Goal: Information Seeking & Learning: Learn about a topic

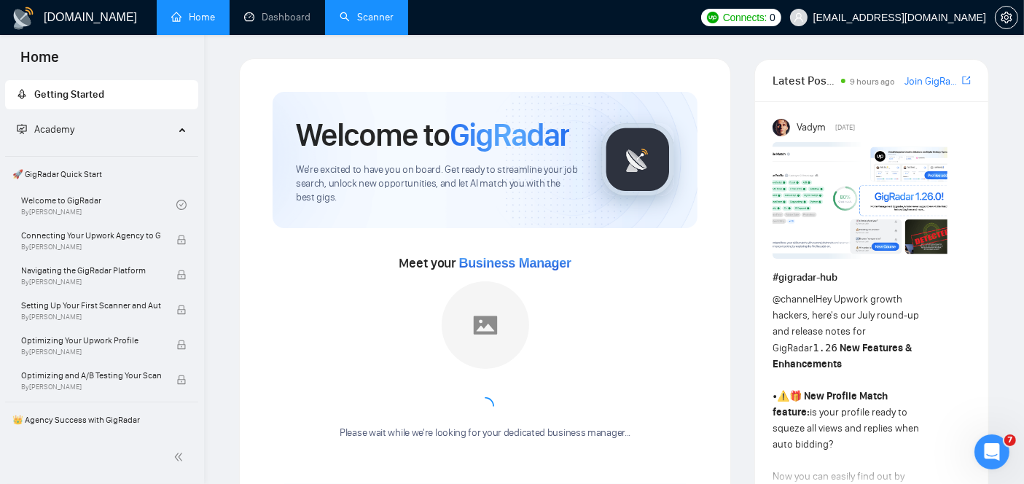
click at [380, 22] on link "Scanner" at bounding box center [367, 17] width 54 height 12
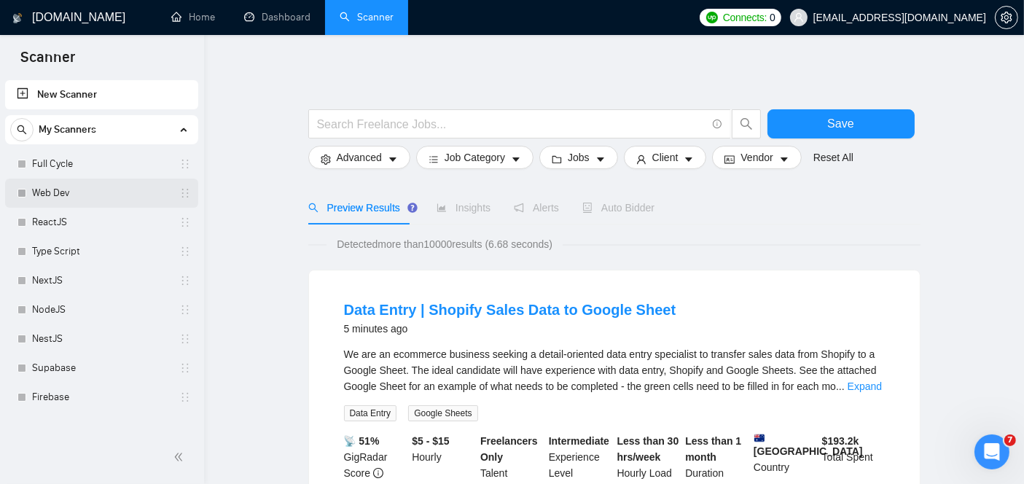
click at [66, 193] on link "Web Dev" at bounding box center [101, 193] width 138 height 29
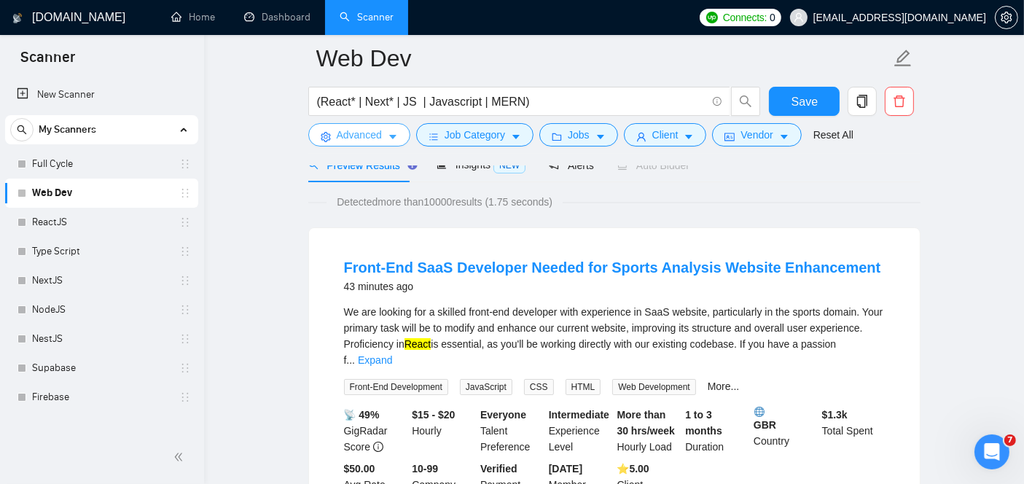
scroll to position [136, 0]
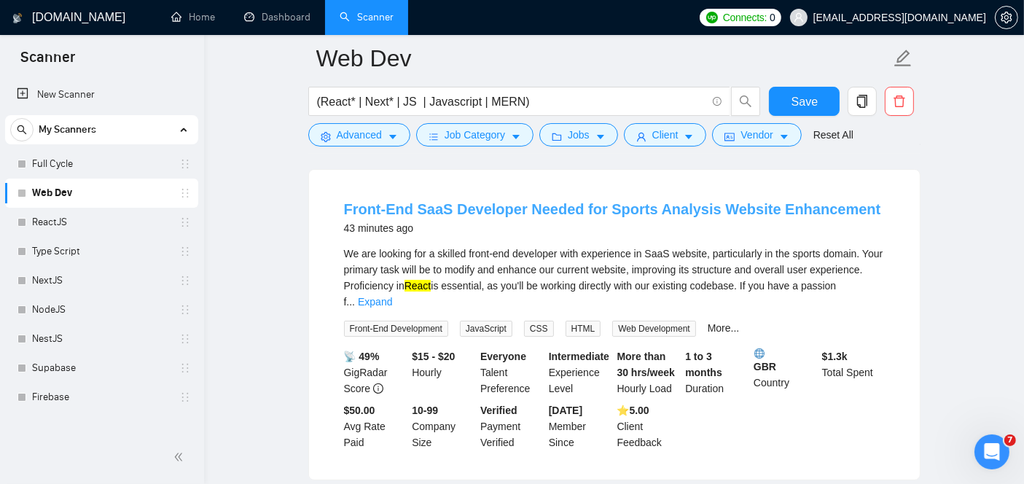
click at [444, 205] on link "Front-End SaaS Developer Needed for Sports Analysis Website Enhancement" at bounding box center [612, 209] width 537 height 16
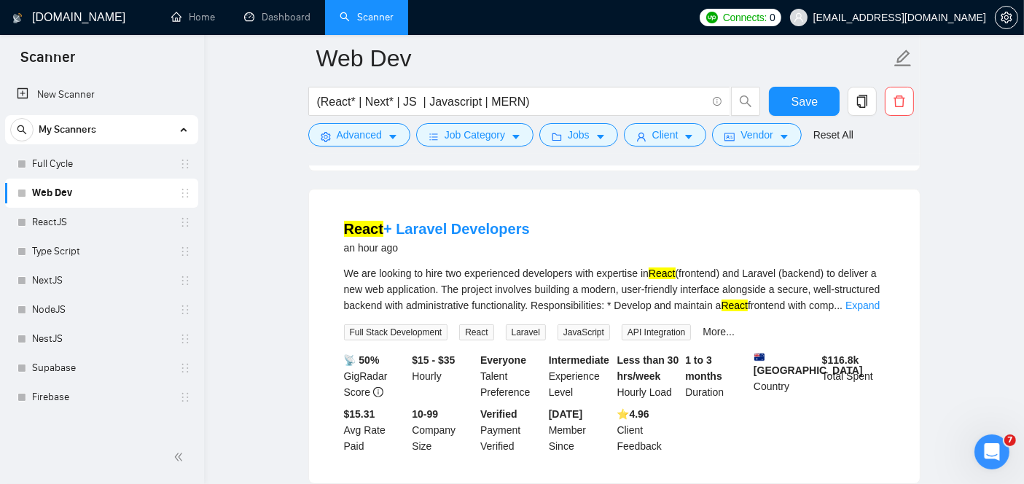
scroll to position [443, 0]
click at [867, 301] on link "Expand" at bounding box center [862, 307] width 34 height 12
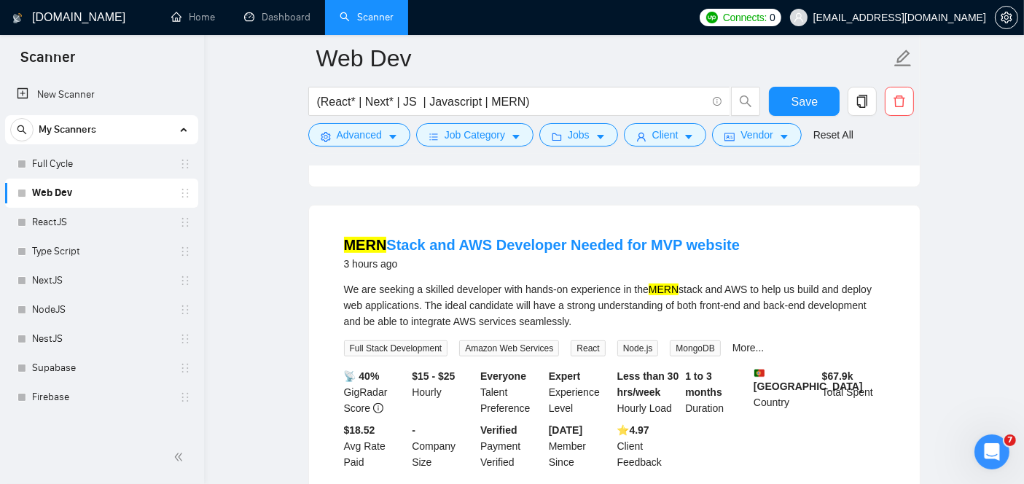
scroll to position [885, 0]
click at [594, 238] on link "[PERSON_NAME] and AWS Developer Needed for MVP website" at bounding box center [542, 246] width 396 height 16
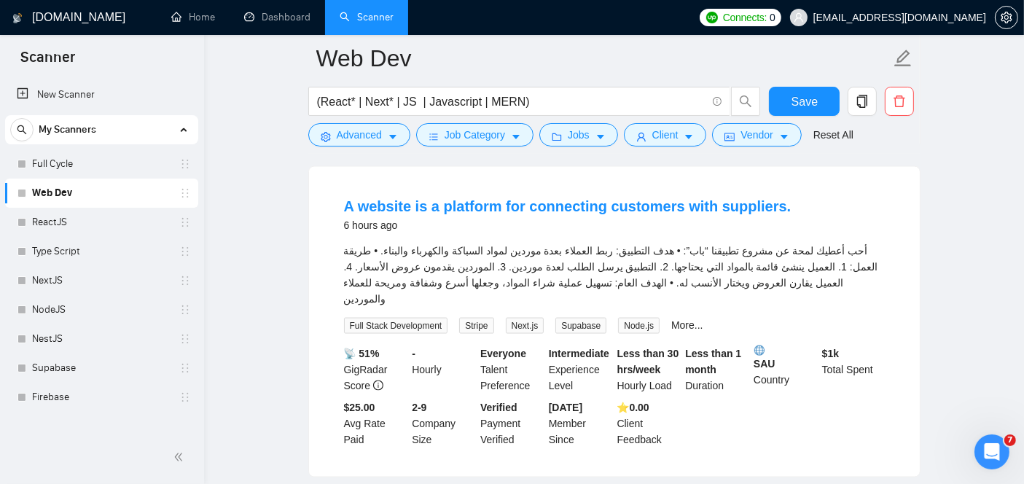
scroll to position [2196, 0]
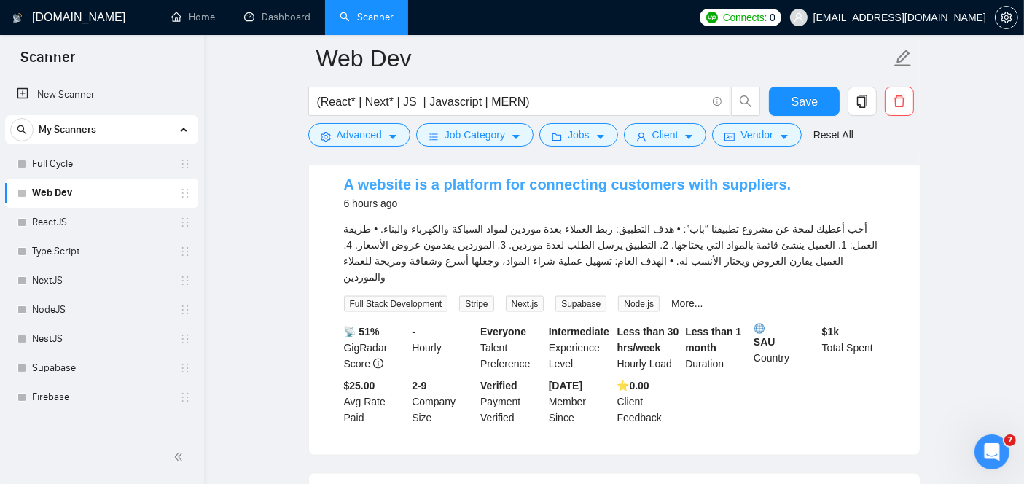
click at [444, 186] on link "A website is a platform for connecting customers with suppliers." at bounding box center [567, 184] width 447 height 16
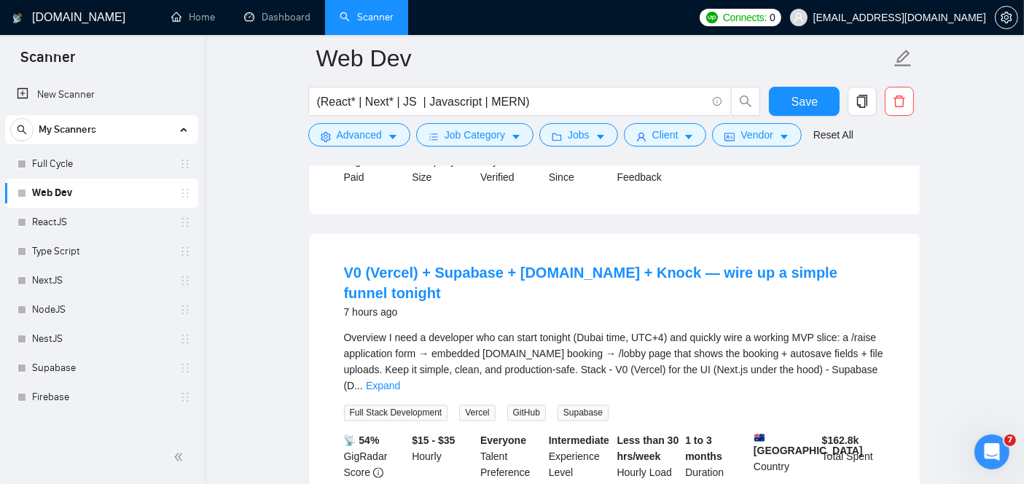
scroll to position [2759, 0]
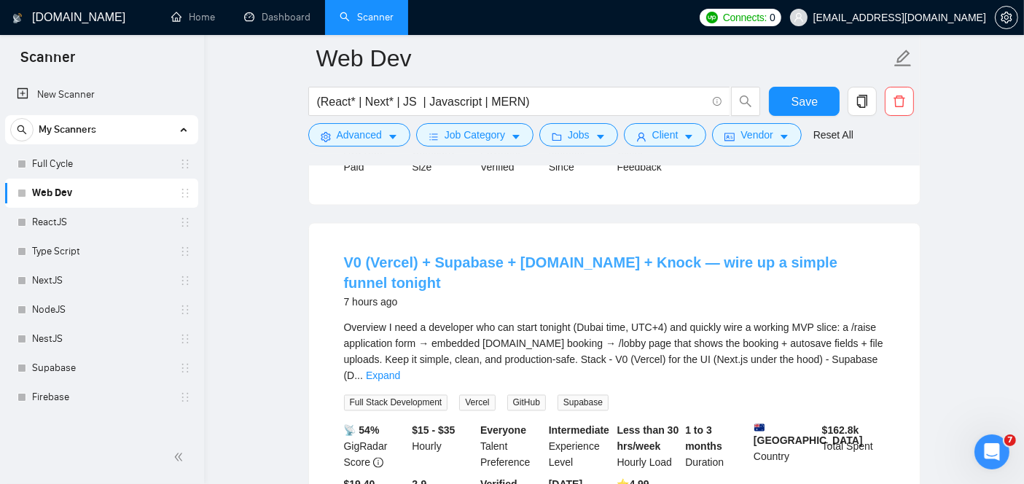
click at [481, 255] on link "V0 (Vercel) + Supabase + [DOMAIN_NAME] + Knock — wire up a simple funnel tonight" at bounding box center [590, 273] width 493 height 36
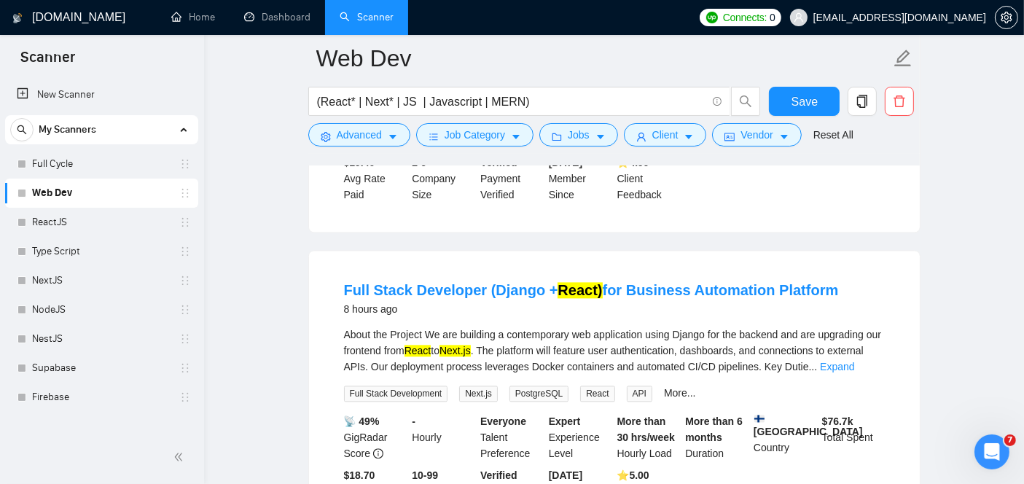
scroll to position [3081, 0]
click at [478, 282] on link "Full Stack Developer (Django + React) for Business Automation Platform" at bounding box center [591, 290] width 495 height 16
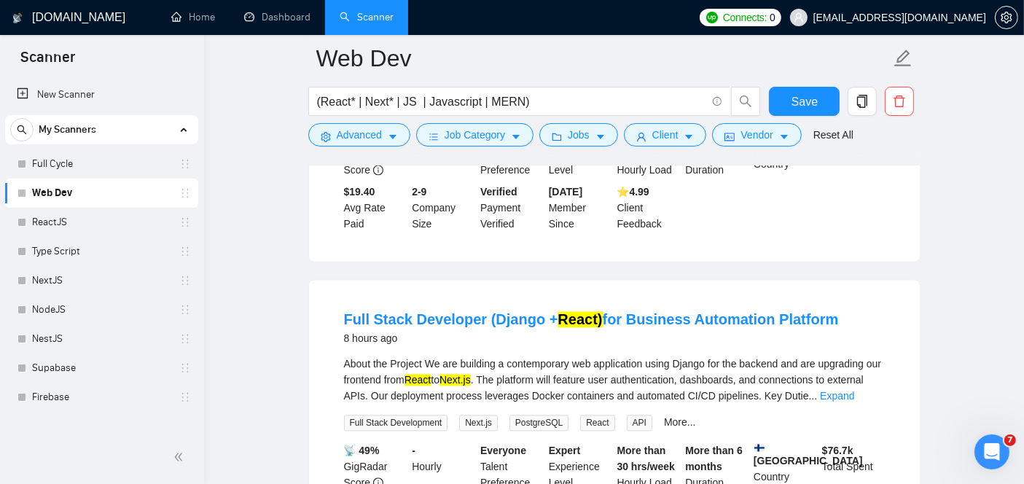
scroll to position [3230, 0]
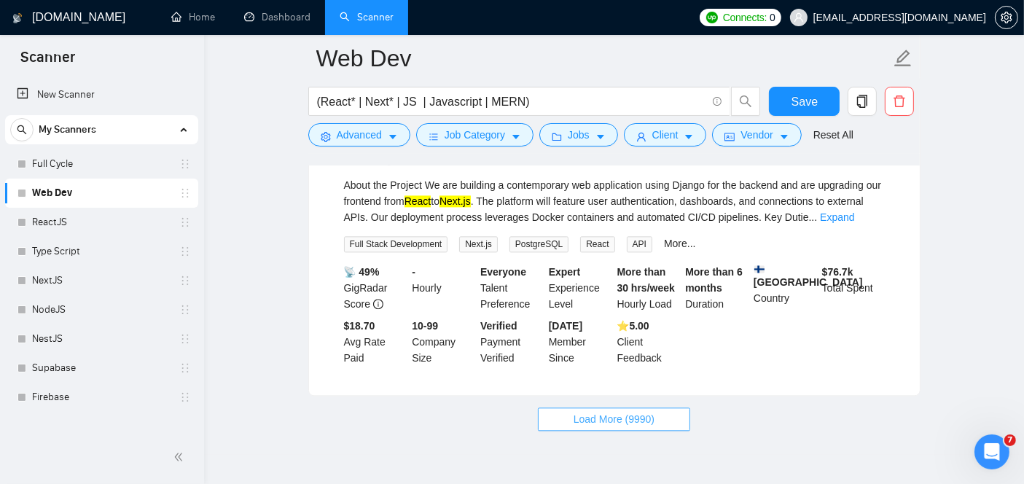
click at [606, 407] on button "Load More (9990)" at bounding box center [614, 418] width 152 height 23
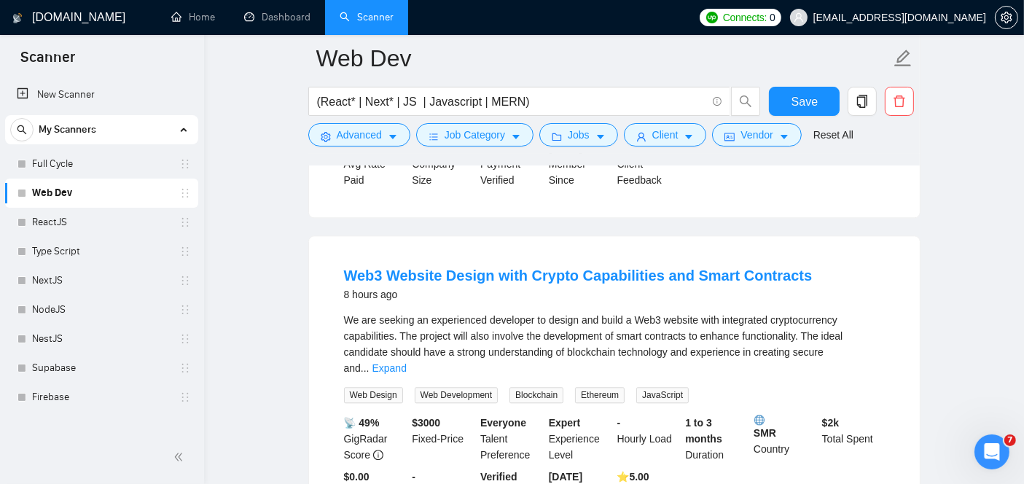
scroll to position [3411, 0]
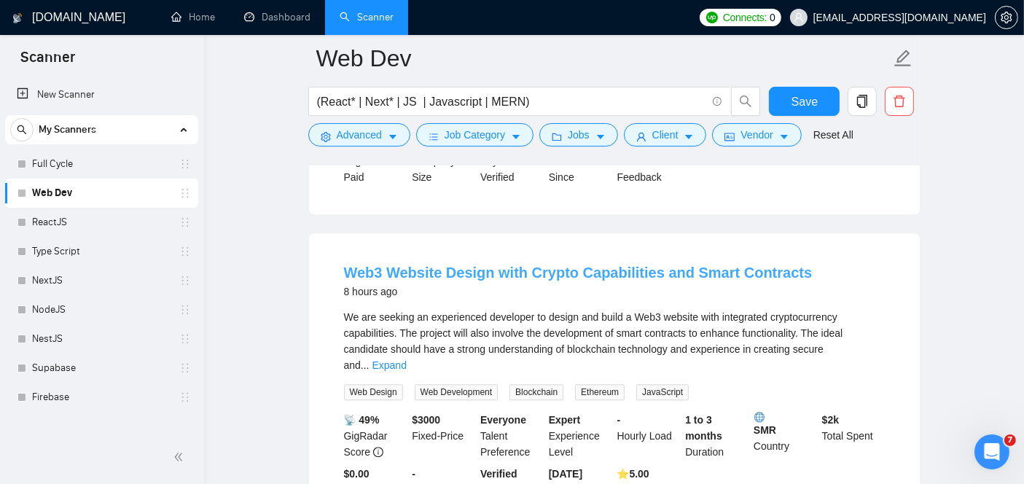
click at [458, 265] on link "Web3 Website Design with Crypto Capabilities and Smart Contracts" at bounding box center [578, 273] width 469 height 16
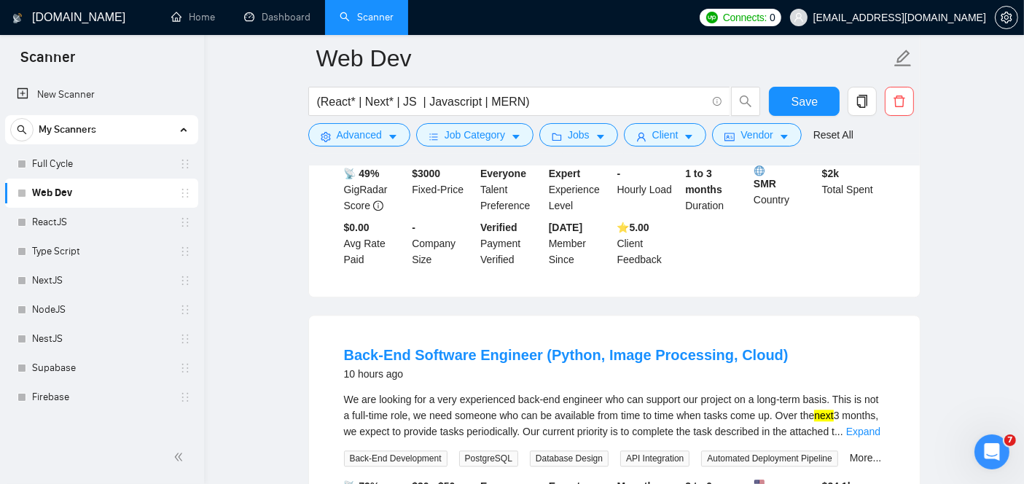
scroll to position [3661, 0]
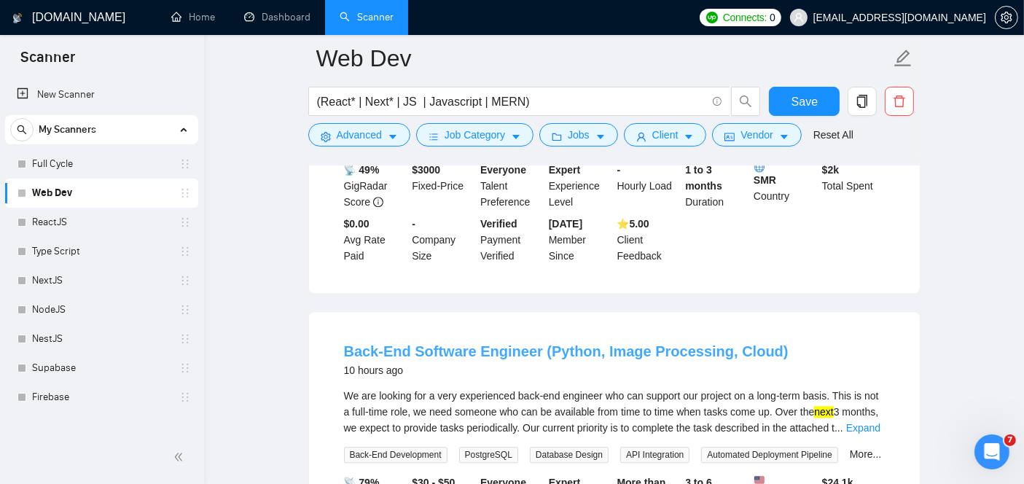
click at [443, 343] on link "Back-End Software Engineer (Python, Image Processing, Cloud)" at bounding box center [566, 351] width 444 height 16
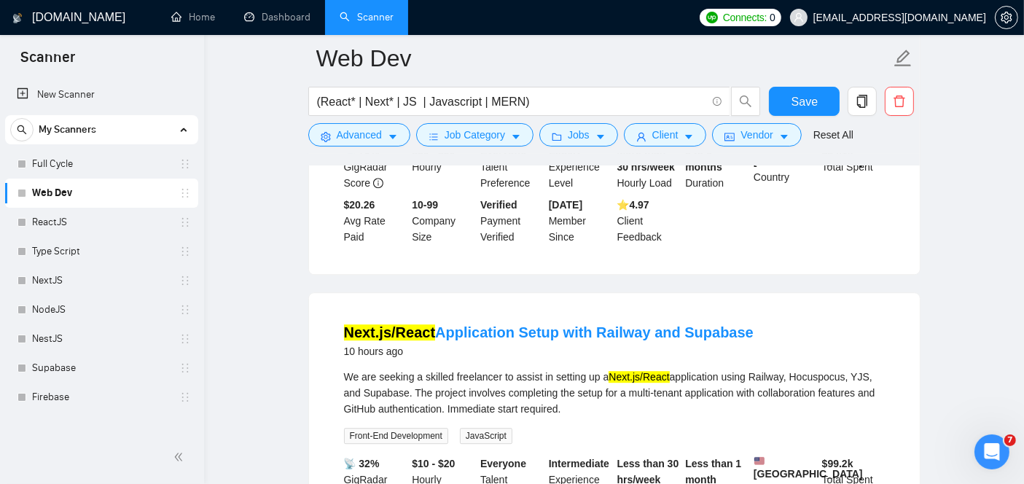
scroll to position [3991, 0]
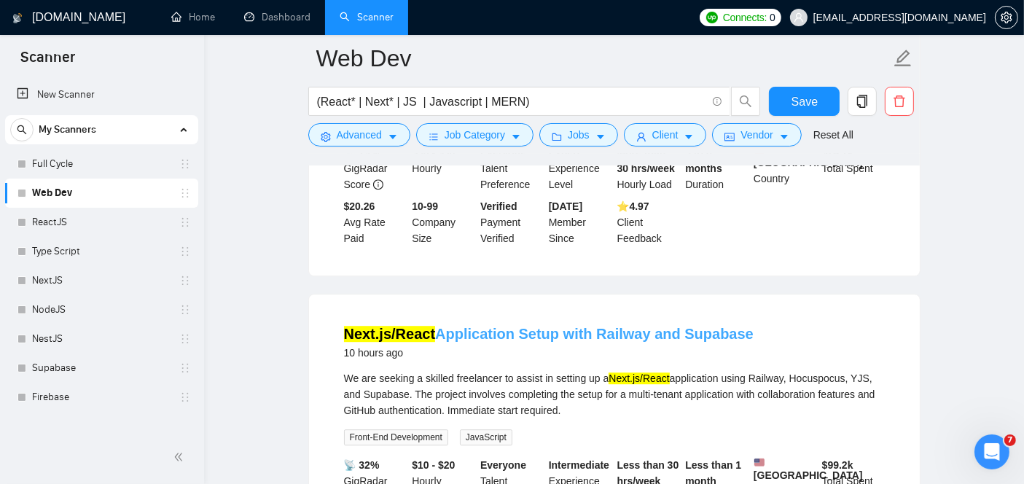
click at [455, 326] on link "Next.js/React Application Setup with Railway and Supabase" at bounding box center [549, 334] width 410 height 16
click at [444, 326] on link "Next.js/React Application Setup with Railway and Supabase" at bounding box center [549, 334] width 410 height 16
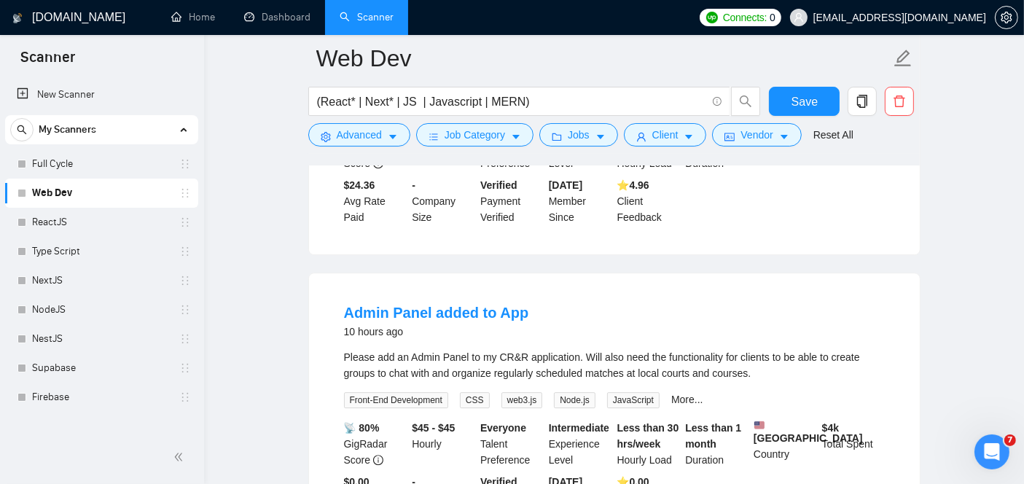
scroll to position [4328, 0]
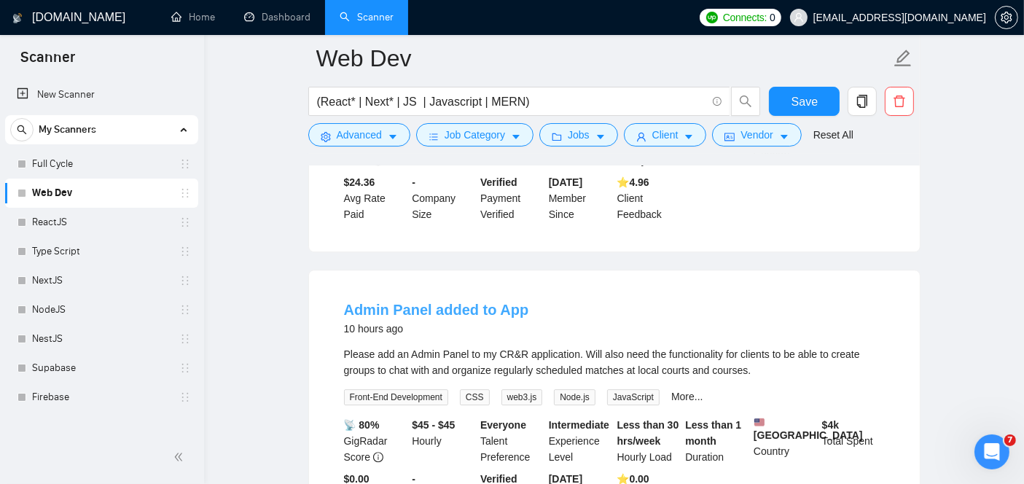
click at [410, 302] on link "Admin Panel added to App" at bounding box center [436, 310] width 185 height 16
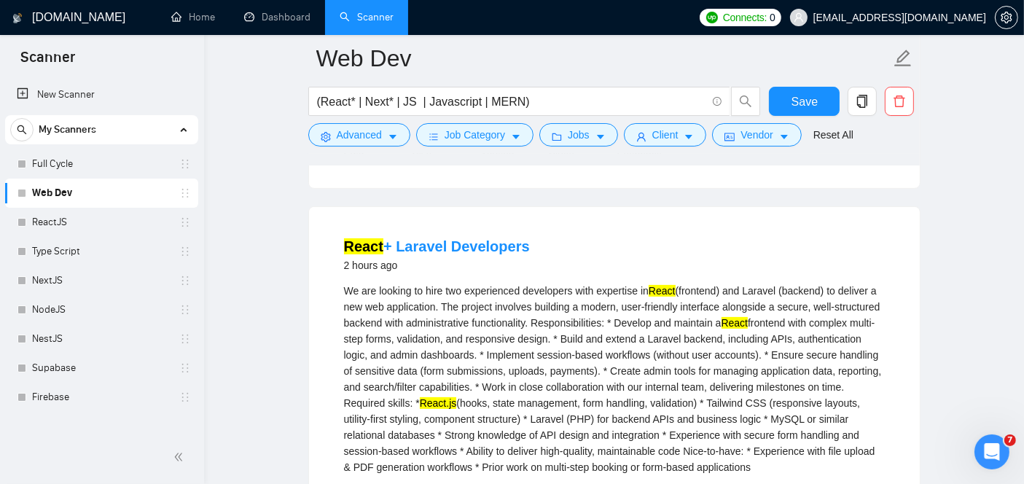
scroll to position [428, 0]
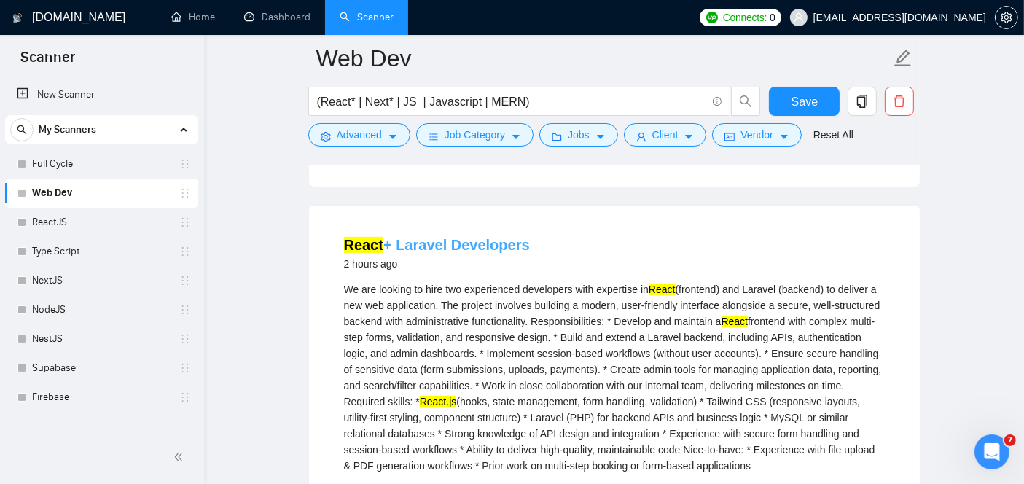
click at [451, 237] on link "React + Laravel Developers" at bounding box center [437, 245] width 186 height 16
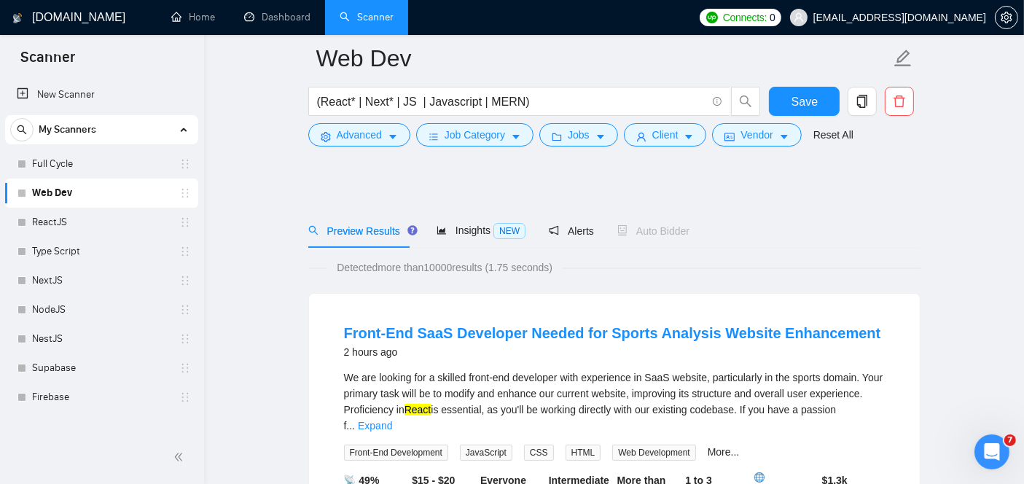
scroll to position [1245, 0]
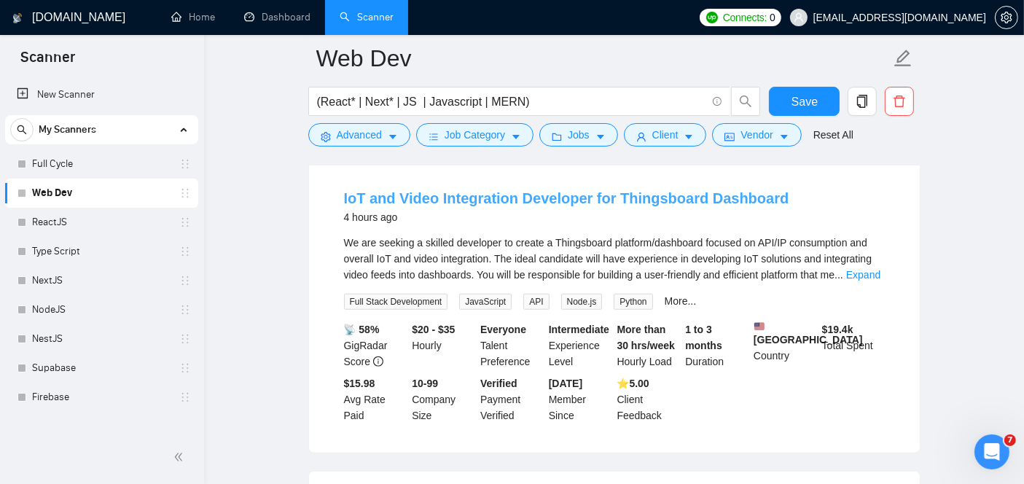
click at [497, 190] on link "IoT and Video Integration Developer for Thingsboard Dashboard" at bounding box center [566, 198] width 445 height 16
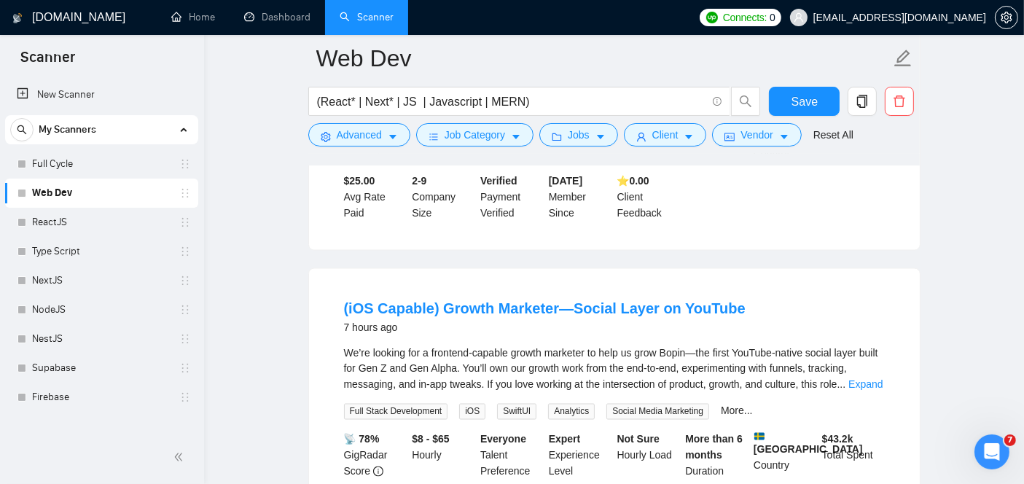
scroll to position [2400, 0]
click at [452, 157] on div at bounding box center [614, 160] width 612 height 12
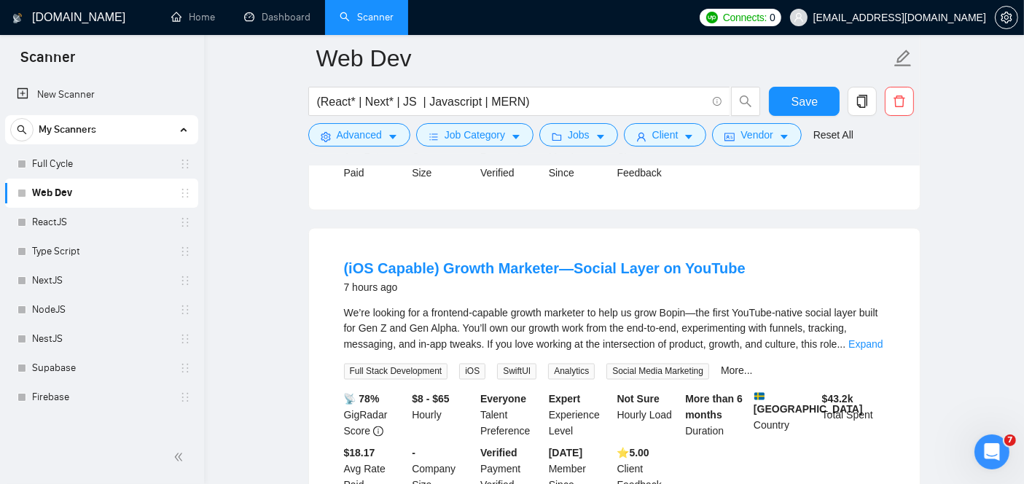
scroll to position [2443, 0]
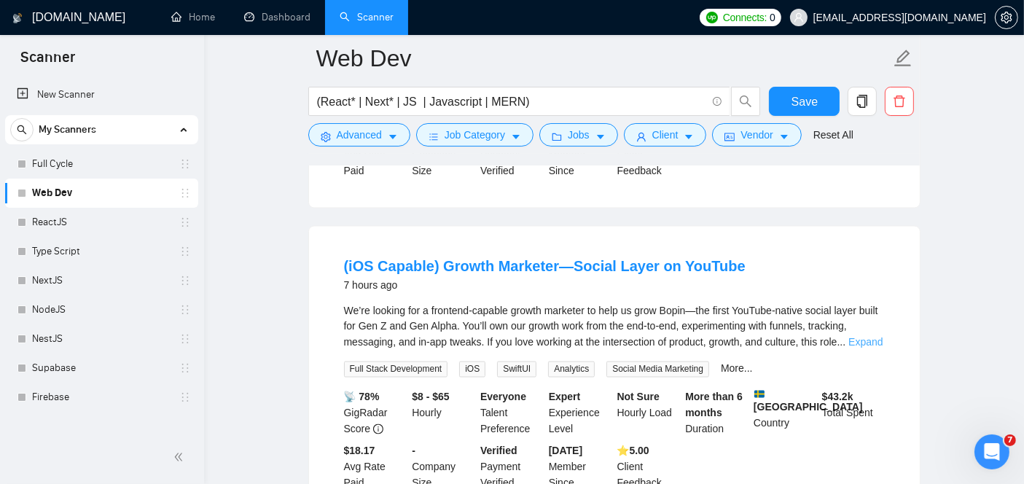
click at [861, 337] on link "Expand" at bounding box center [865, 343] width 34 height 12
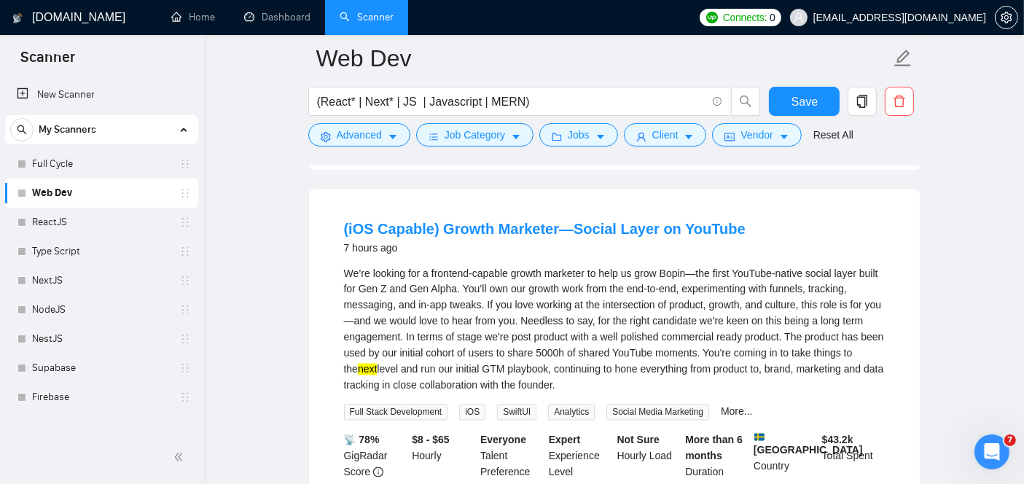
scroll to position [2479, 0]
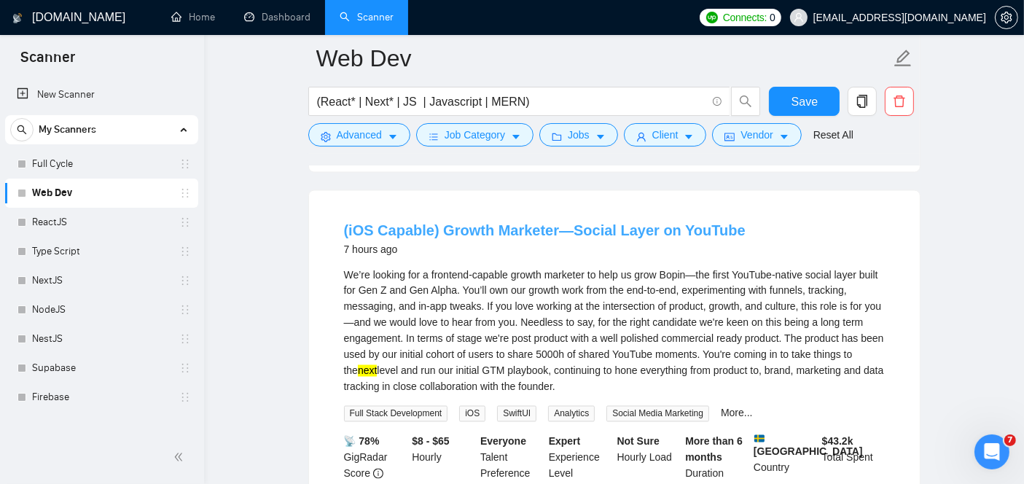
click at [522, 222] on link "(iOS Capable) Growth Marketer—Social Layer on YouTube" at bounding box center [544, 230] width 401 height 16
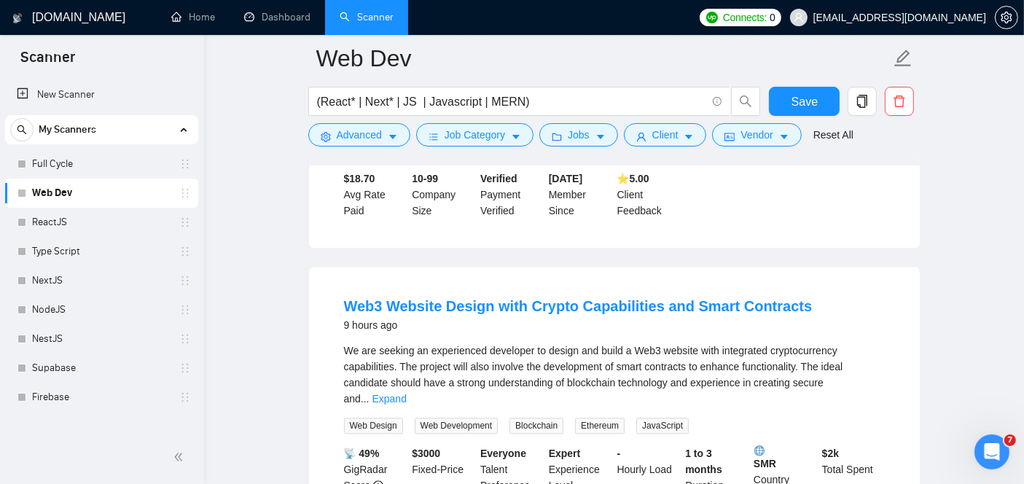
scroll to position [3458, 0]
click at [77, 223] on link "ReactJS" at bounding box center [101, 222] width 138 height 29
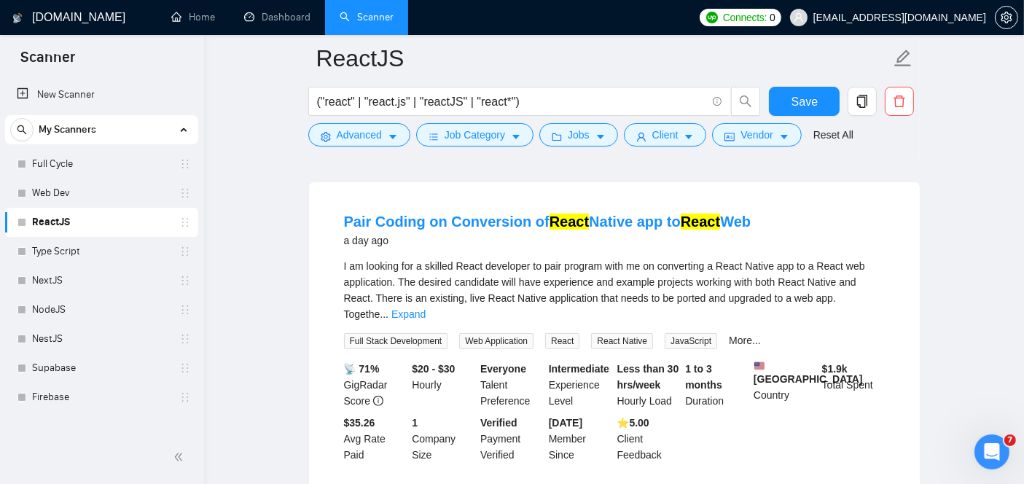
scroll to position [452, 0]
drag, startPoint x: 466, startPoint y: 192, endPoint x: 467, endPoint y: 203, distance: 11.0
click at [467, 203] on li "Pair Coding on Conversion of React Native app to React Web a day ago I am looki…" at bounding box center [614, 337] width 576 height 275
click at [513, 213] on link "Pair Coding on Conversion of React Native app to React Web" at bounding box center [547, 221] width 407 height 16
click at [82, 392] on link "Firebase" at bounding box center [101, 397] width 138 height 29
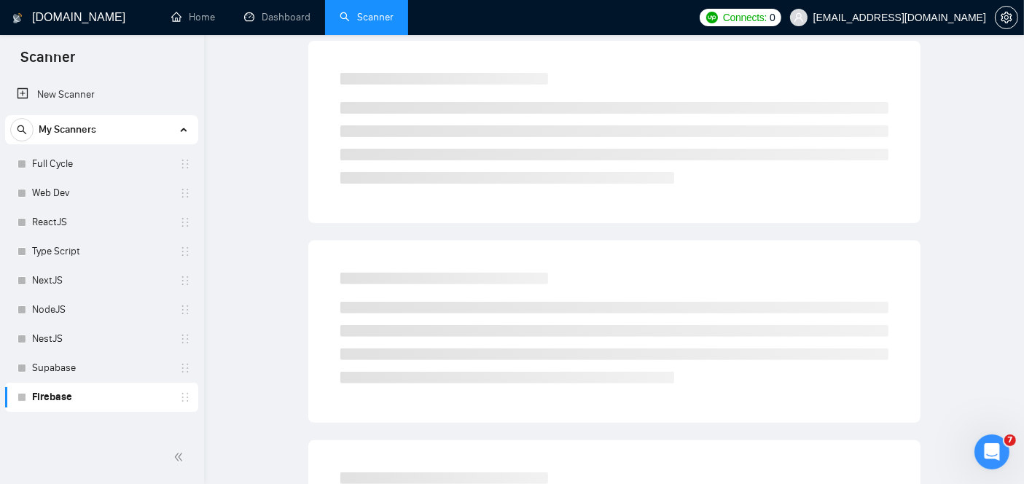
scroll to position [47, 0]
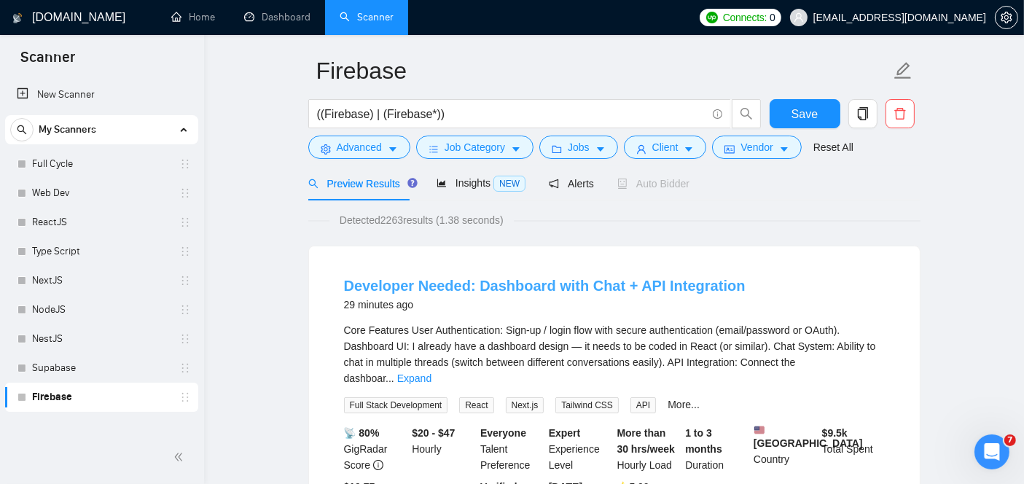
click at [422, 280] on link "Developer Needed: Dashboard with Chat + API Integration" at bounding box center [544, 286] width 401 height 16
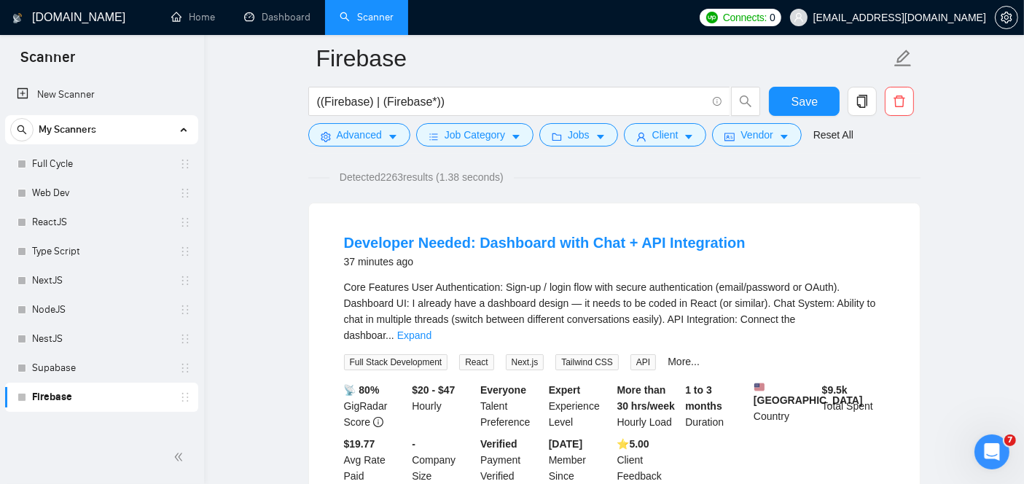
scroll to position [103, 0]
click at [85, 367] on link "Supabase" at bounding box center [101, 367] width 138 height 29
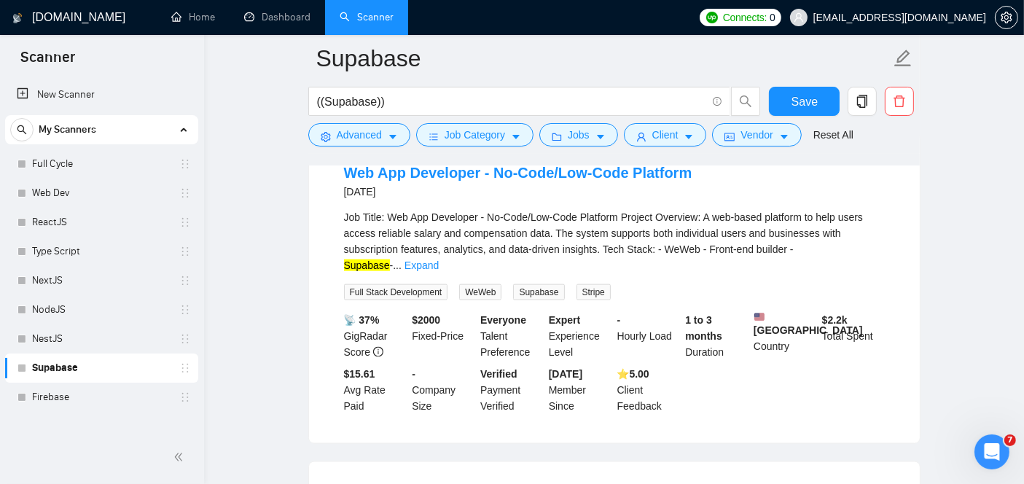
scroll to position [1865, 0]
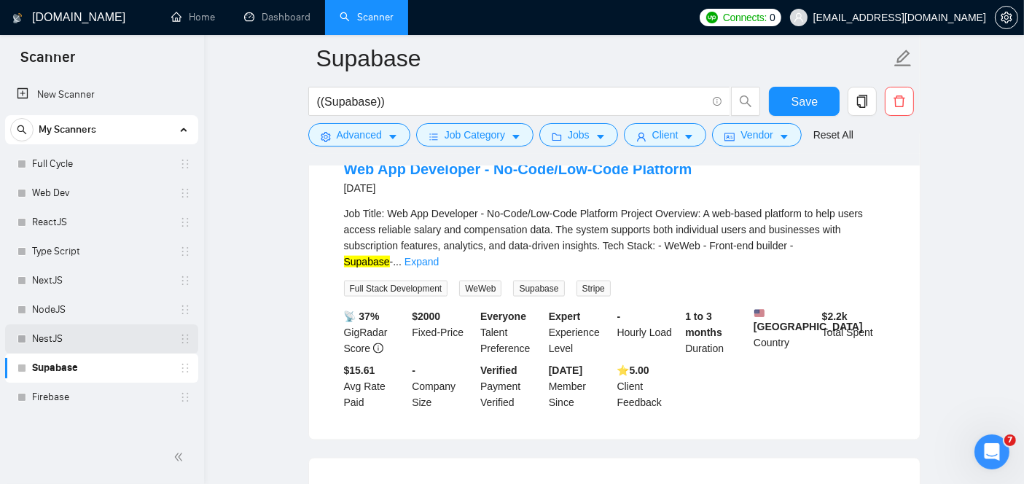
click at [65, 336] on link "NestJS" at bounding box center [101, 338] width 138 height 29
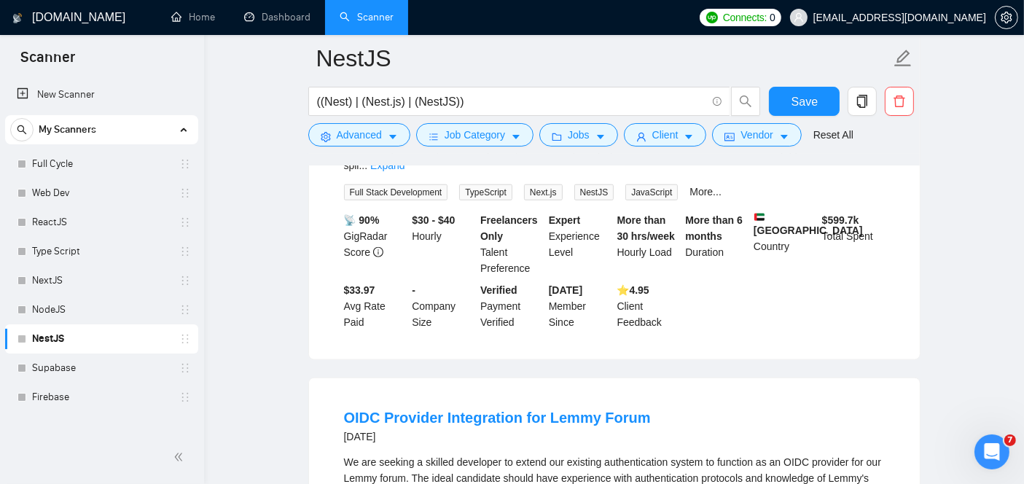
scroll to position [1555, 0]
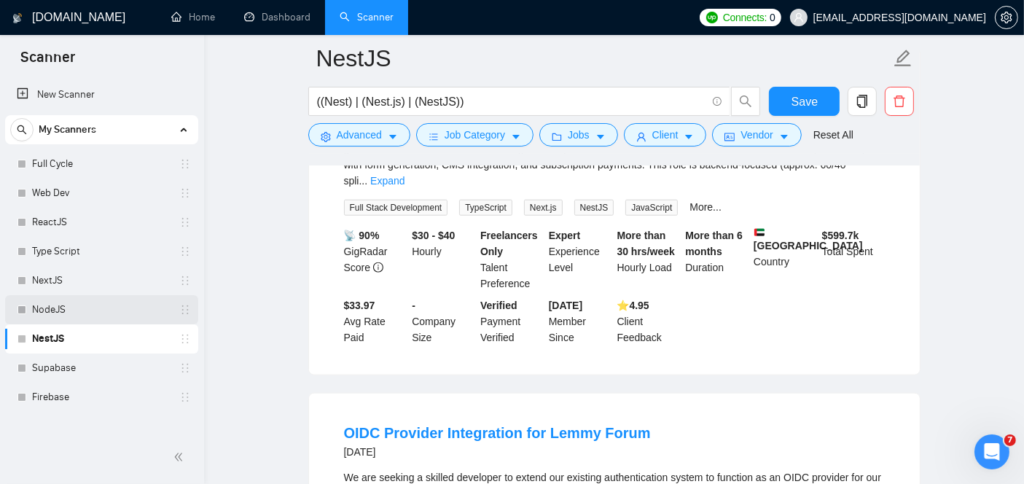
click at [74, 312] on link "NodeJS" at bounding box center [101, 309] width 138 height 29
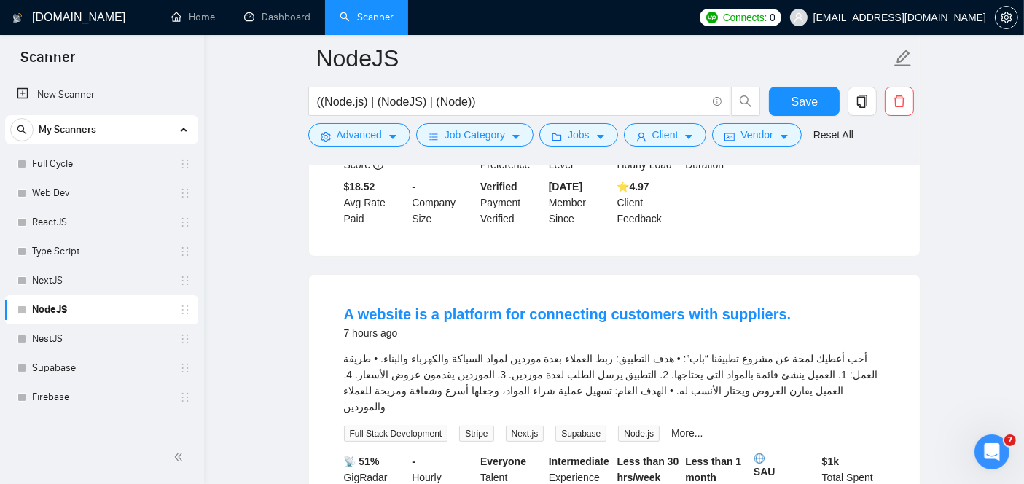
scroll to position [369, 0]
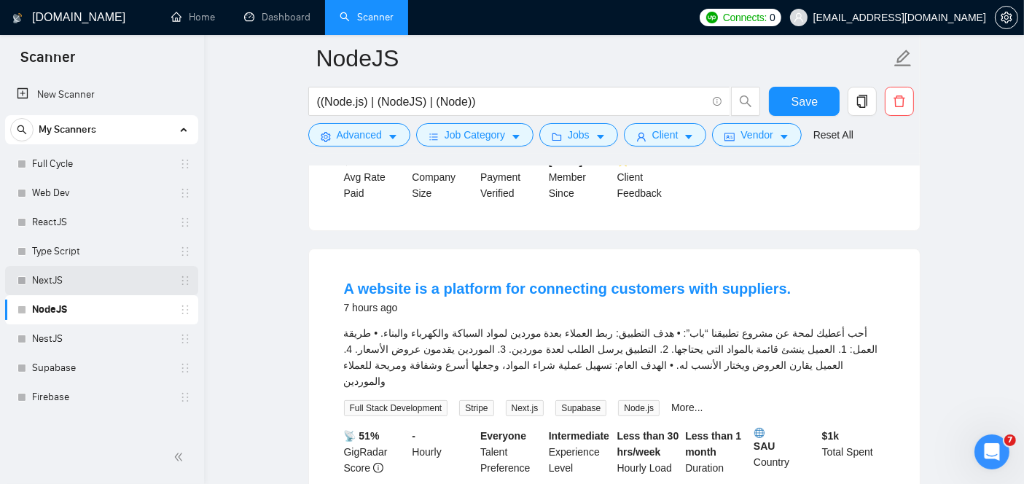
click at [49, 288] on link "NextJS" at bounding box center [101, 280] width 138 height 29
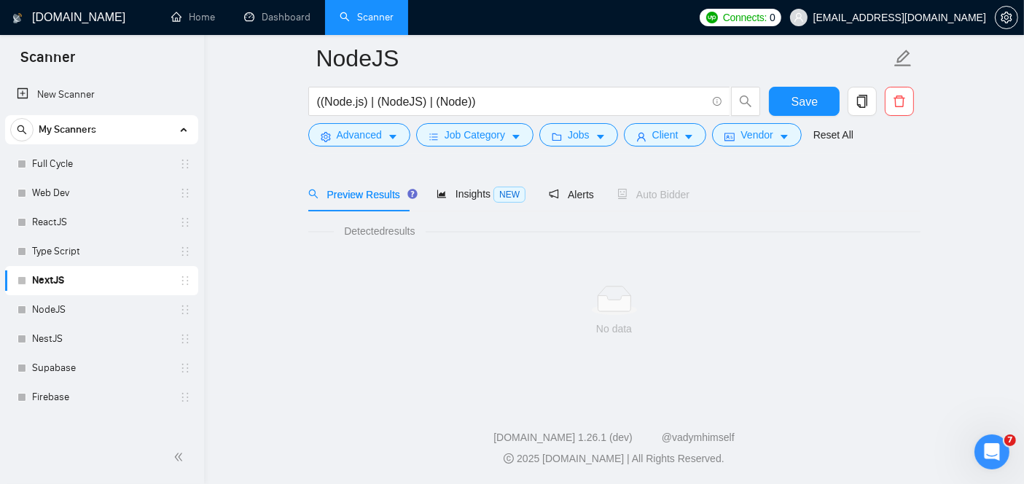
scroll to position [47, 0]
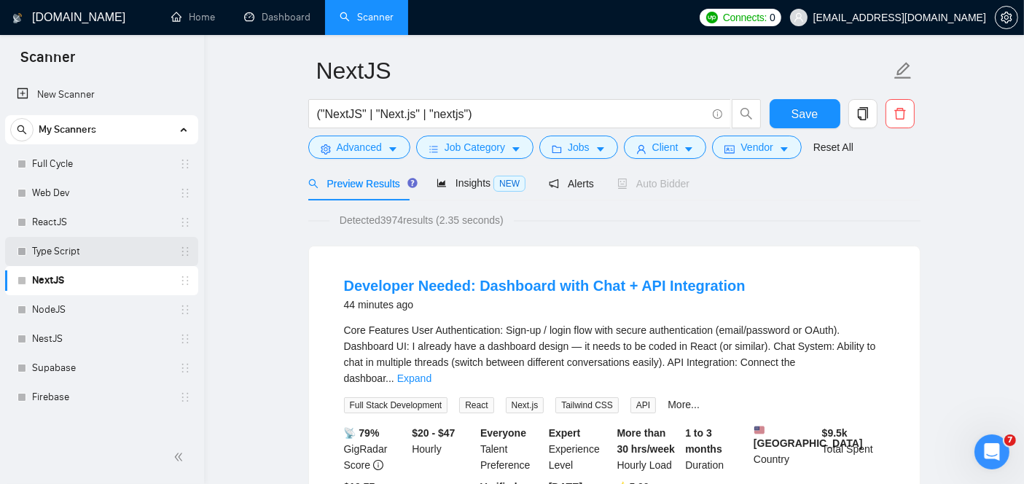
click at [52, 246] on link "Type Script" at bounding box center [101, 251] width 138 height 29
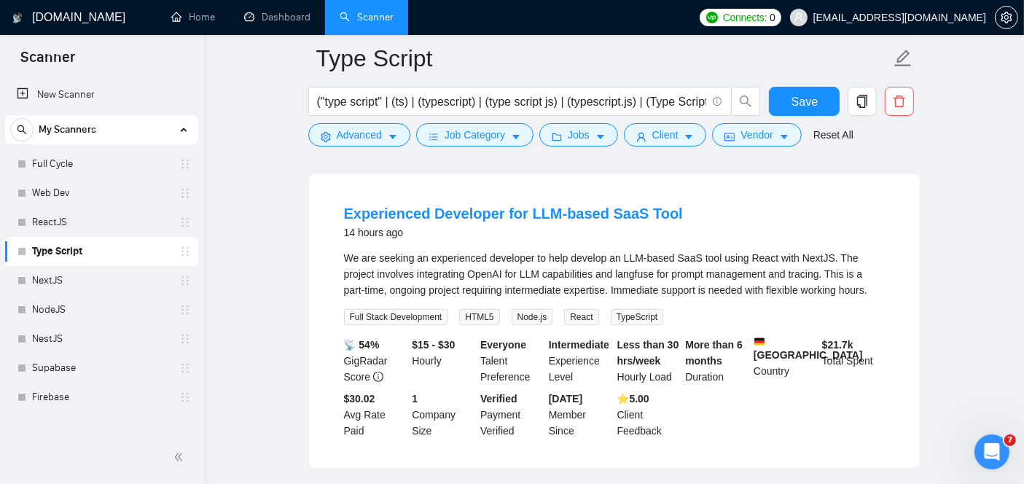
scroll to position [1398, 0]
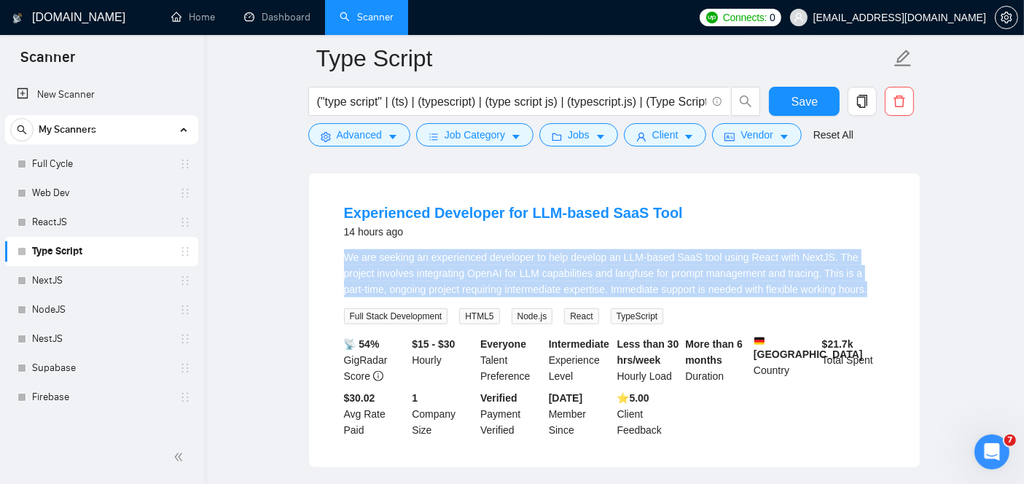
drag, startPoint x: 332, startPoint y: 230, endPoint x: 824, endPoint y: 262, distance: 492.9
click at [824, 262] on li "Experienced Developer for LLM-based SaaS Tool 14 hours ago We are seeking an ex…" at bounding box center [614, 320] width 576 height 259
copy div "We are seeking an experienced developer to help develop an LLM-based SaaS tool …"
click at [584, 205] on link "Experienced Developer for LLM-based SaaS Tool" at bounding box center [513, 213] width 339 height 16
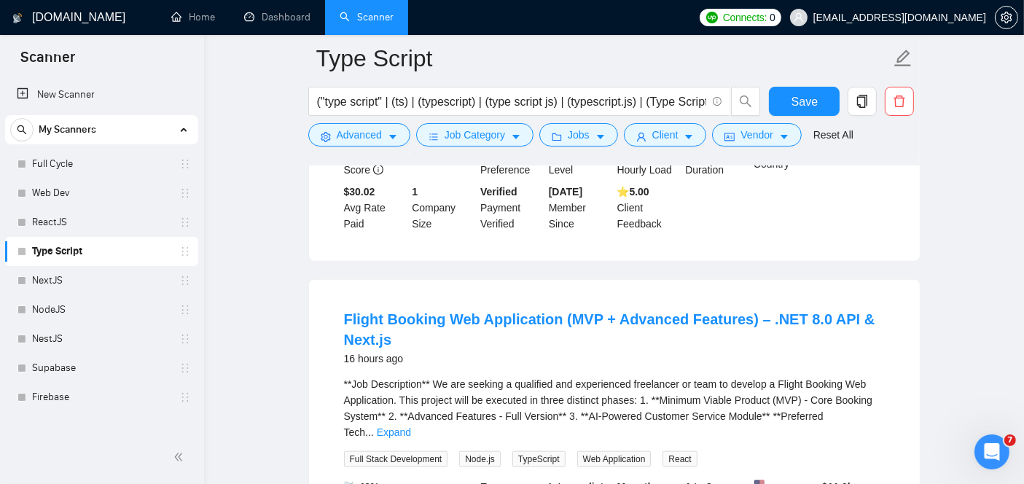
scroll to position [1605, 0]
click at [44, 214] on link "ReactJS" at bounding box center [101, 222] width 138 height 29
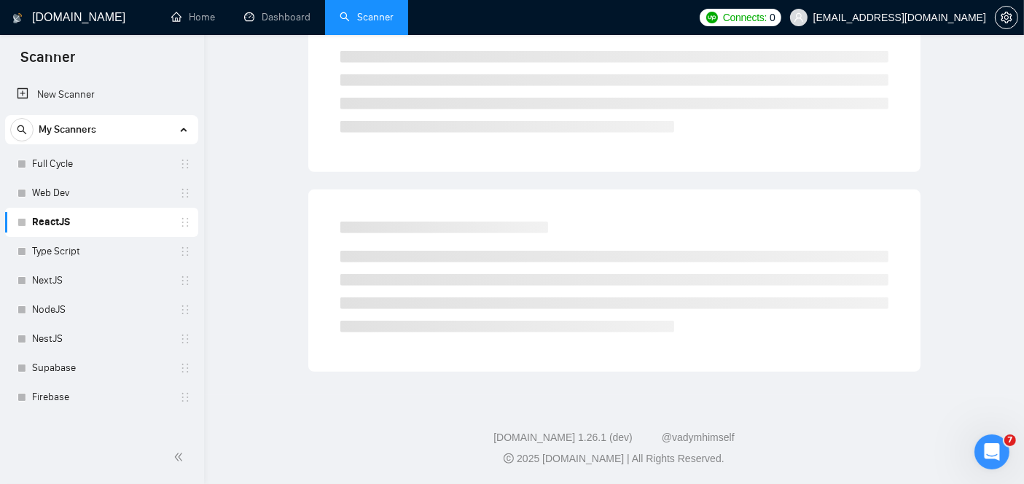
scroll to position [47, 0]
